Goal: Task Accomplishment & Management: Complete application form

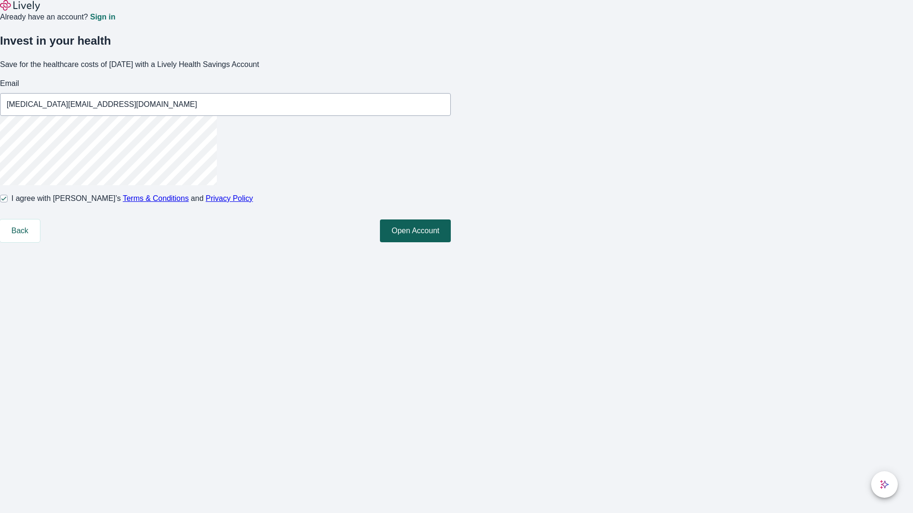
click at [451, 242] on button "Open Account" at bounding box center [415, 231] width 71 height 23
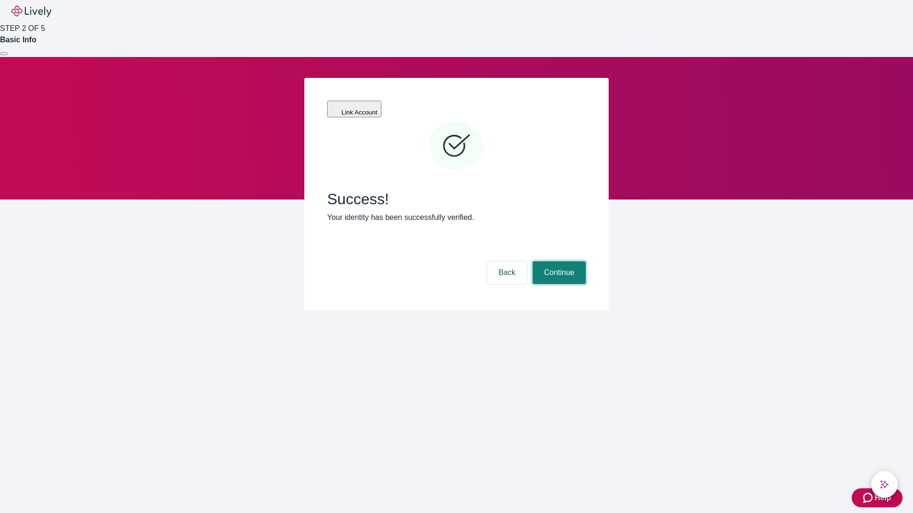
click at [558, 261] on button "Continue" at bounding box center [558, 272] width 53 height 23
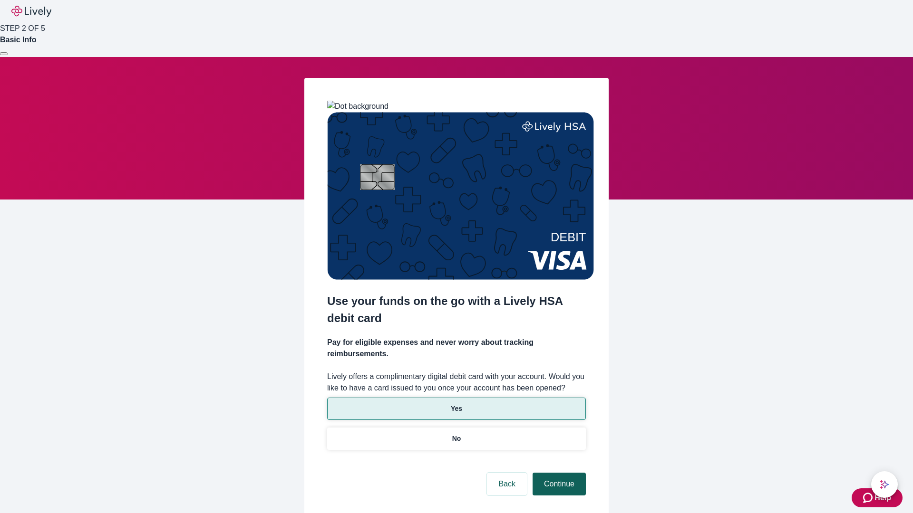
click at [456, 434] on p "No" at bounding box center [456, 439] width 9 height 10
click at [558, 473] on button "Continue" at bounding box center [558, 484] width 53 height 23
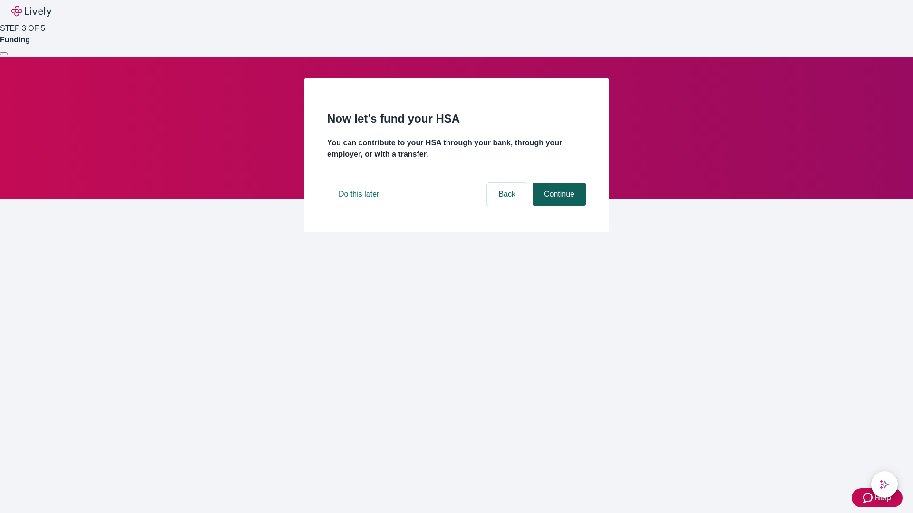
click at [558, 206] on button "Continue" at bounding box center [558, 194] width 53 height 23
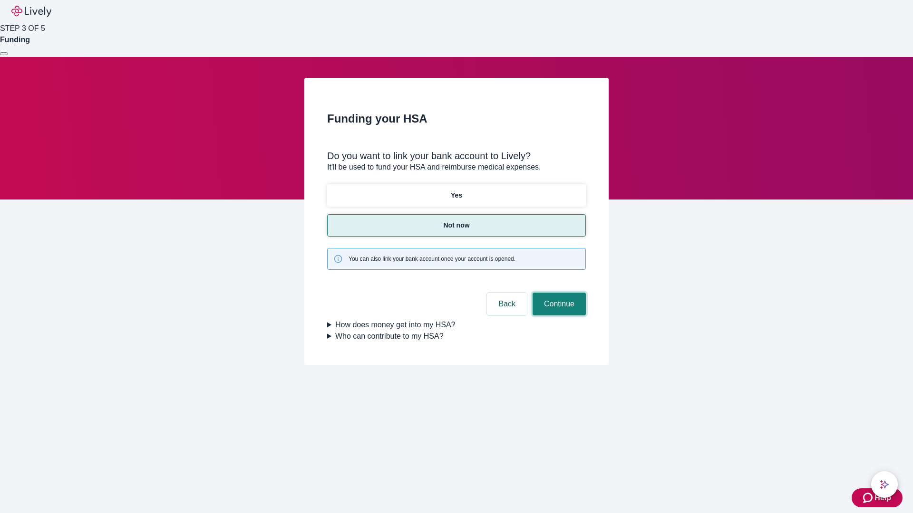
click at [558, 293] on button "Continue" at bounding box center [558, 304] width 53 height 23
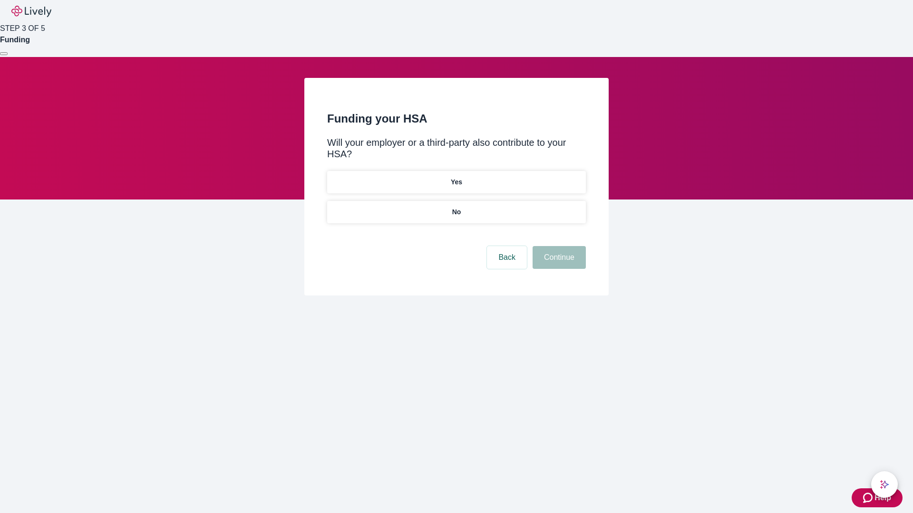
click at [456, 207] on p "No" at bounding box center [456, 212] width 9 height 10
click at [558, 246] on button "Continue" at bounding box center [558, 257] width 53 height 23
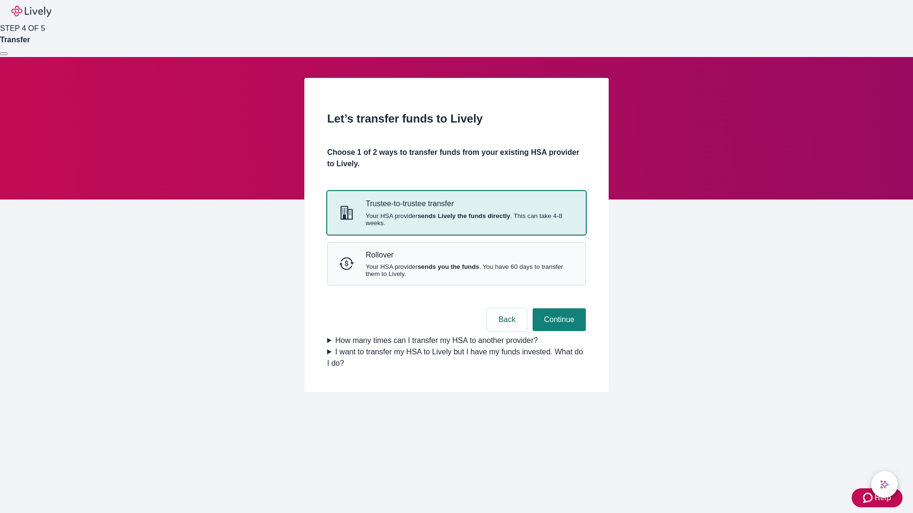
click at [456, 220] on strong "sends Lively the funds directly" at bounding box center [463, 215] width 93 height 7
click at [558, 331] on button "Continue" at bounding box center [558, 319] width 53 height 23
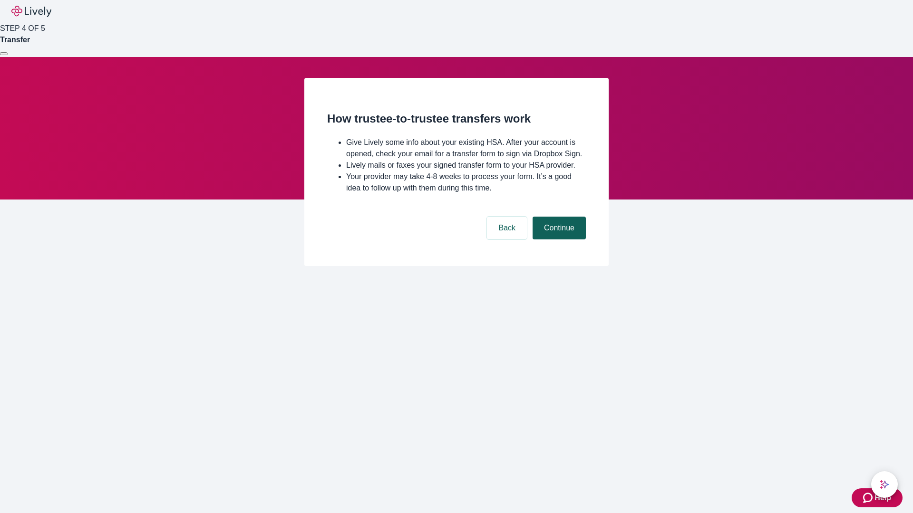
click at [558, 240] on button "Continue" at bounding box center [558, 228] width 53 height 23
